Goal: Find specific page/section: Find specific page/section

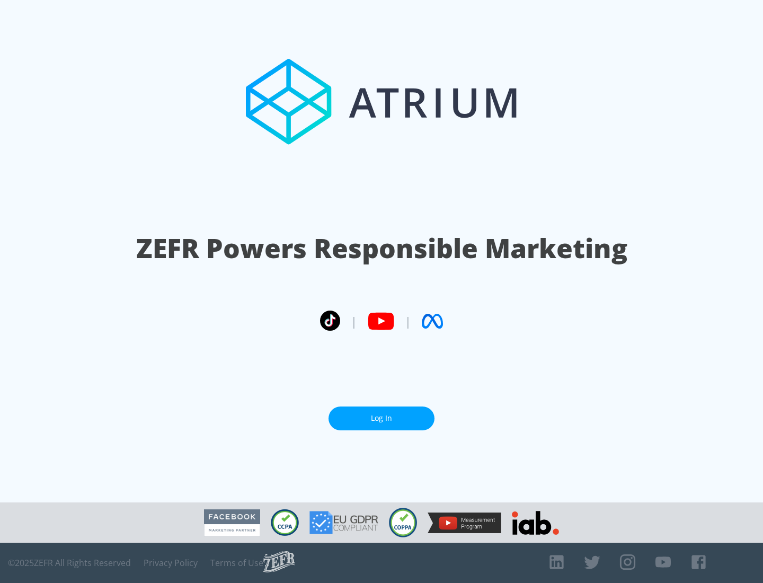
click at [381, 414] on link "Log In" at bounding box center [381, 418] width 106 height 24
